Goal: Information Seeking & Learning: Learn about a topic

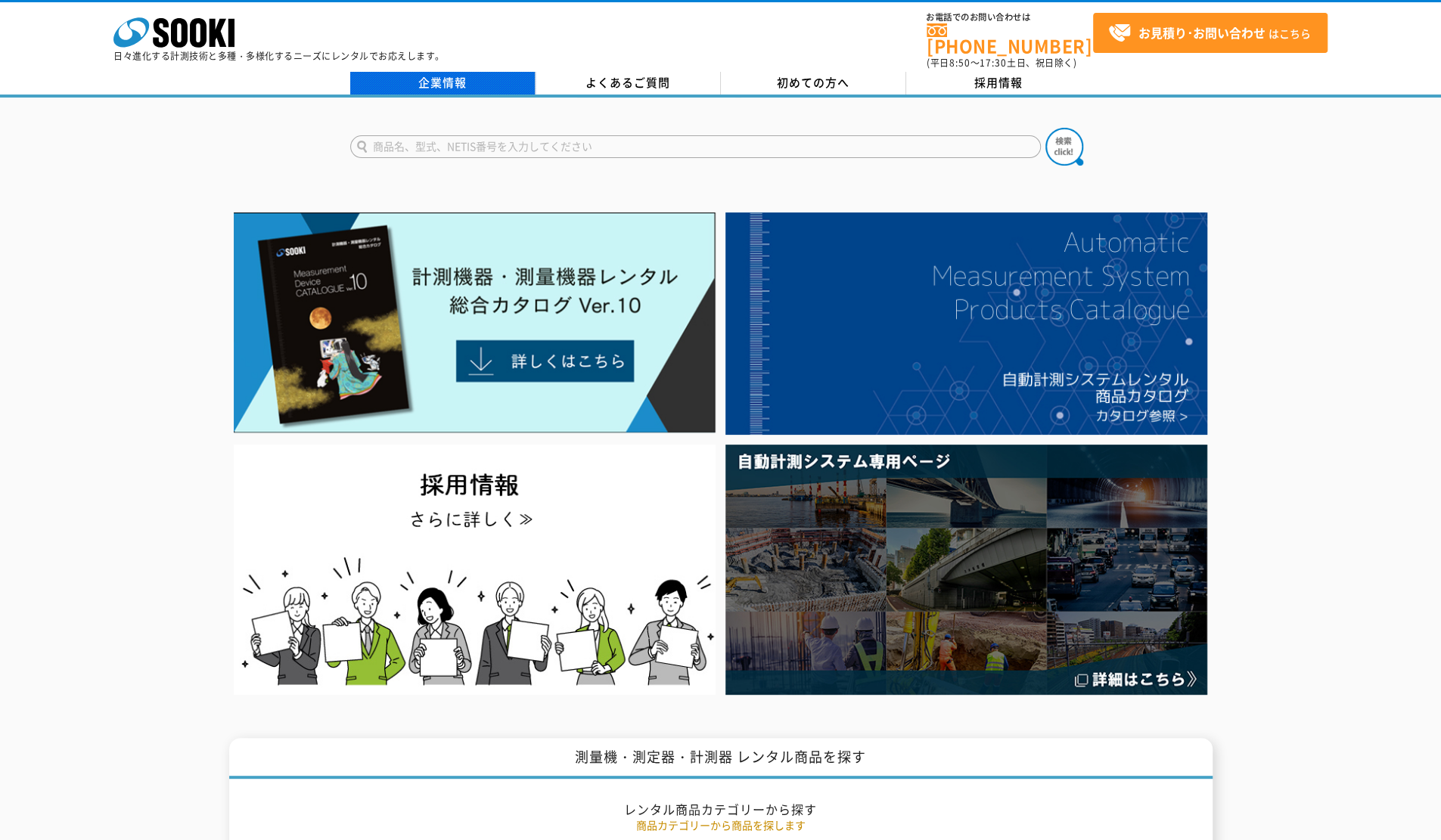
click at [465, 72] on link "企業情報" at bounding box center [443, 83] width 186 height 23
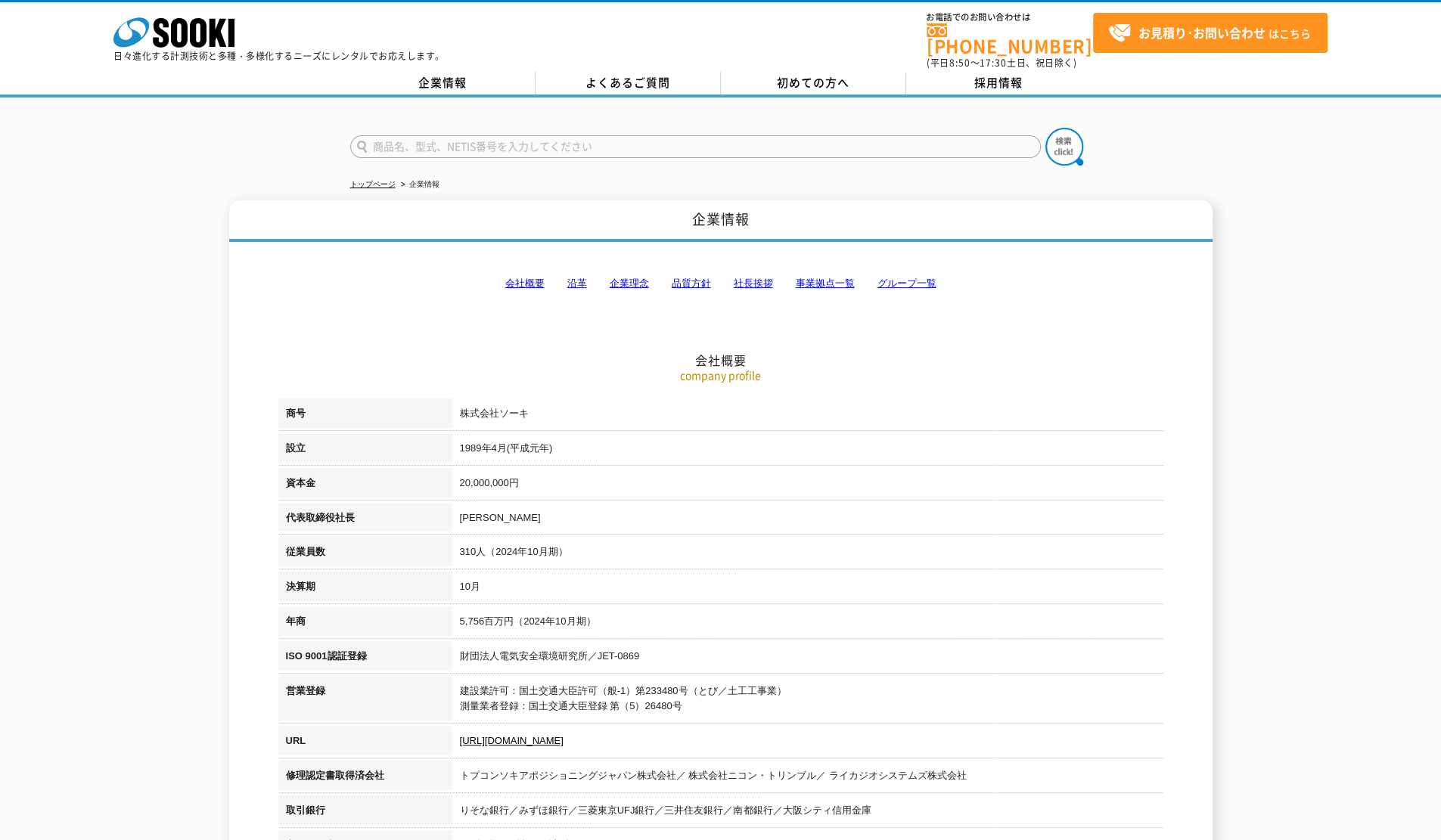
click at [539, 278] on link "会社概要" at bounding box center [525, 283] width 39 height 12
